Goal: Information Seeking & Learning: Learn about a topic

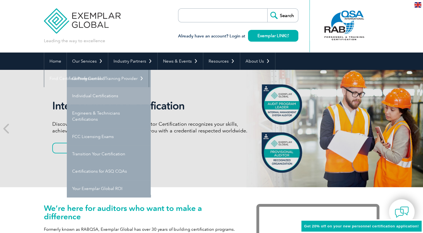
click at [91, 94] on link "Individual Certifications" at bounding box center [109, 95] width 84 height 17
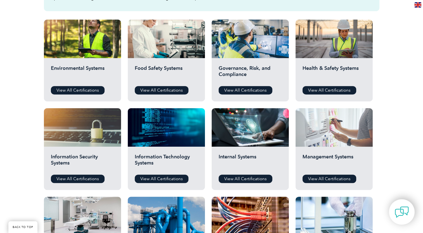
scroll to position [193, 0]
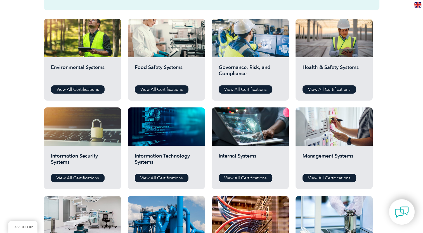
click at [325, 152] on div "Management Systems View All Certifications" at bounding box center [334, 167] width 77 height 43
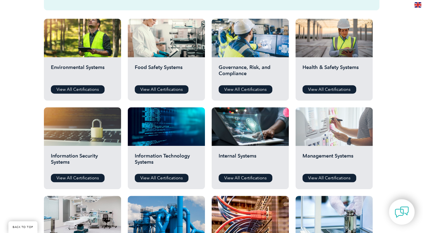
click at [324, 142] on div at bounding box center [334, 126] width 77 height 39
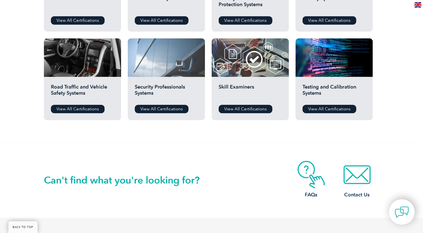
scroll to position [440, 0]
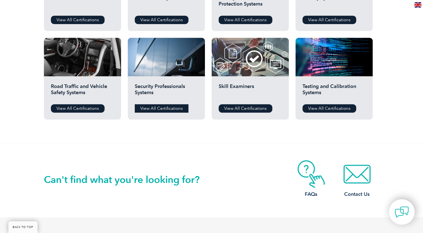
click at [149, 109] on link "View All Certifications" at bounding box center [162, 108] width 54 height 8
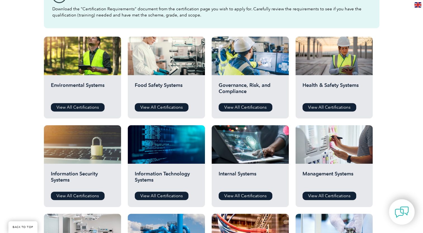
scroll to position [176, 0]
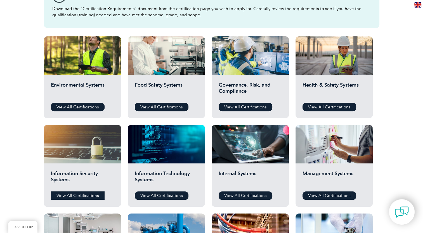
click at [88, 192] on link "View All Certifications" at bounding box center [78, 196] width 54 height 8
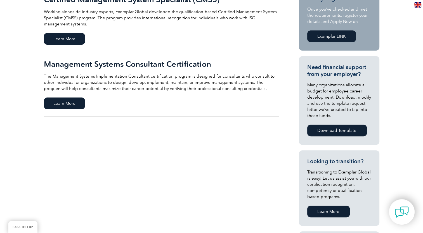
scroll to position [155, 0]
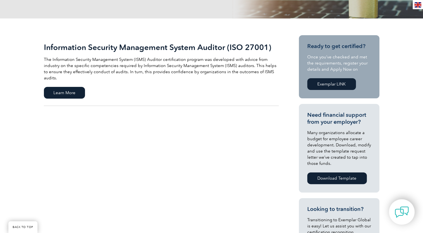
scroll to position [107, 0]
click at [68, 87] on span "Learn More" at bounding box center [64, 93] width 41 height 12
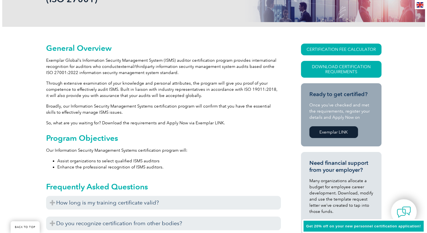
scroll to position [120, 0]
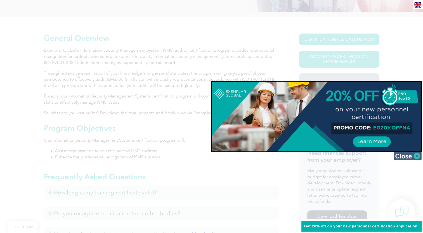
click at [410, 159] on img at bounding box center [408, 156] width 28 height 8
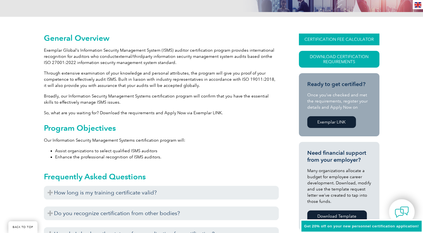
click at [317, 40] on link "CERTIFICATION FEE CALCULATOR" at bounding box center [339, 40] width 81 height 12
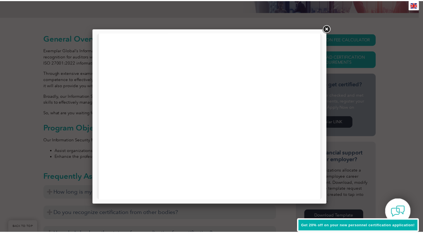
scroll to position [105, 0]
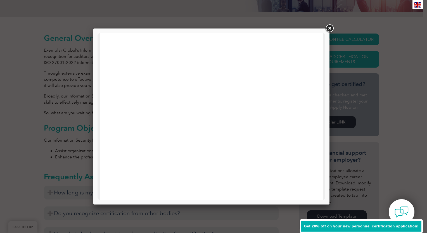
click at [328, 28] on link at bounding box center [330, 28] width 10 height 10
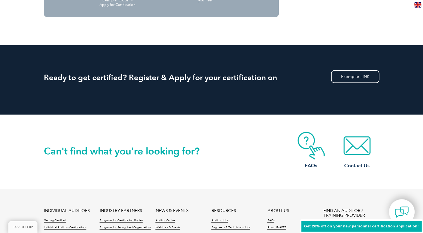
scroll to position [711, 0]
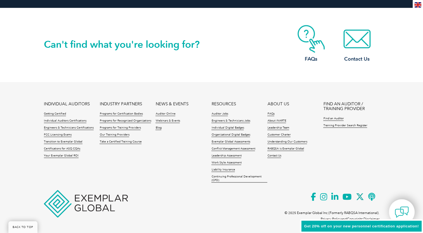
click at [13, 115] on footer "INDIVIDUAL AUDITORS Getting Certified Individual Auditors Certifications Engine…" at bounding box center [211, 156] width 423 height 149
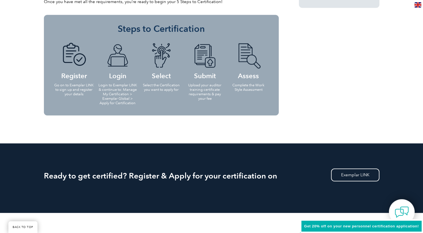
scroll to position [504, 0]
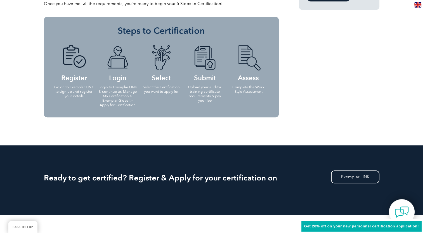
click at [47, 59] on div "Steps to Certification Register Go on to Exemplar LINK to sign up and register …" at bounding box center [161, 67] width 235 height 101
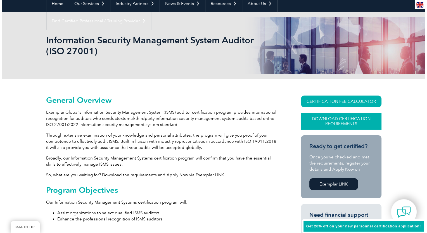
scroll to position [58, 0]
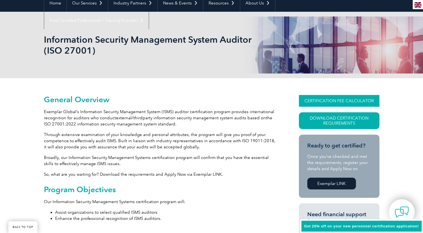
click at [321, 98] on link "CERTIFICATION FEE CALCULATOR" at bounding box center [339, 101] width 81 height 12
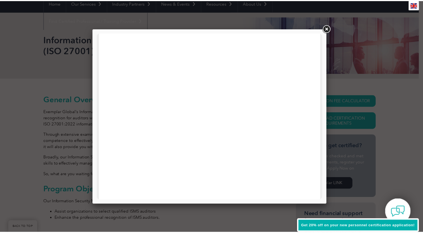
scroll to position [0, 0]
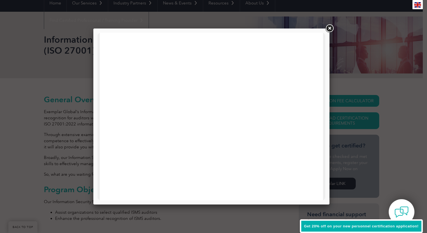
click at [328, 26] on link at bounding box center [330, 28] width 10 height 10
